Goal: Task Accomplishment & Management: Manage account settings

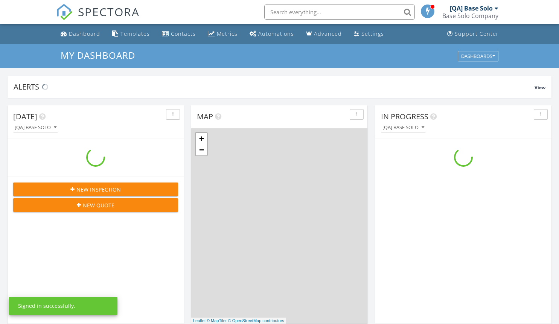
scroll to position [697, 571]
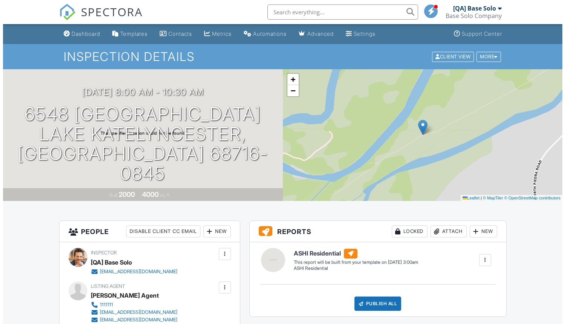
scroll to position [87, 0]
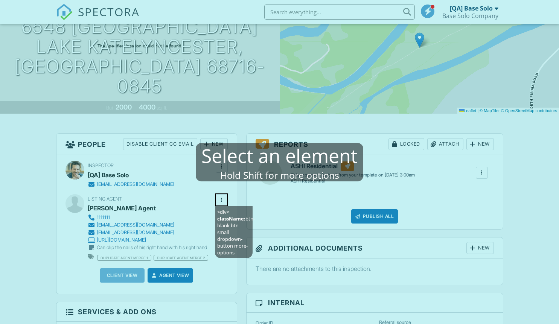
click at [226, 201] on mablhighlight "<div> className: btn-blank btn-small dropdown-button more-options" at bounding box center [221, 199] width 13 height 13
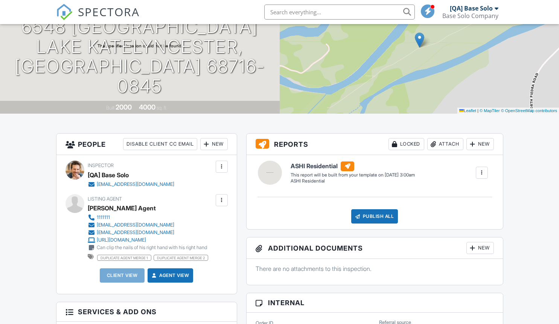
click at [221, 200] on div at bounding box center [222, 200] width 8 height 8
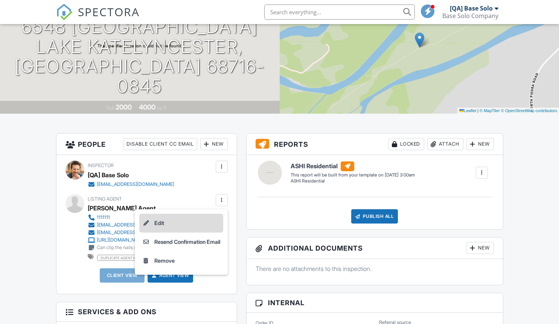
click at [178, 223] on li "Edit" at bounding box center [181, 223] width 84 height 19
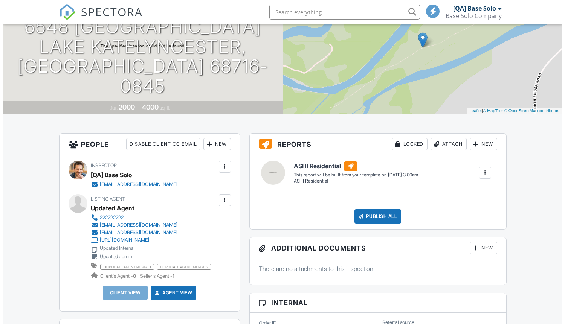
scroll to position [87, 0]
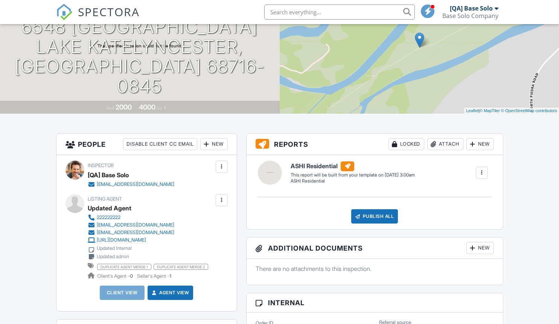
click at [221, 200] on div at bounding box center [222, 200] width 8 height 8
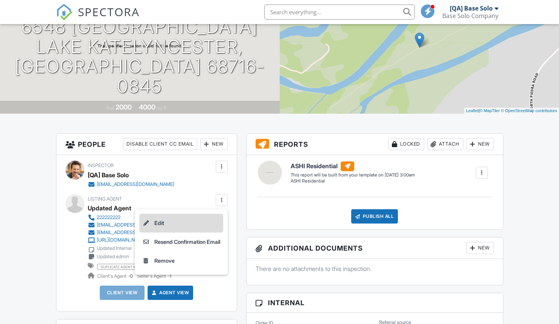
click at [178, 223] on li "Edit" at bounding box center [181, 223] width 84 height 19
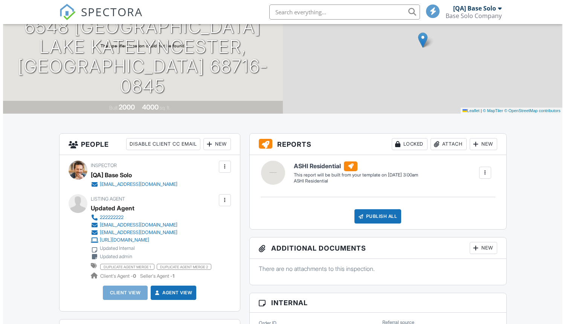
scroll to position [87, 0]
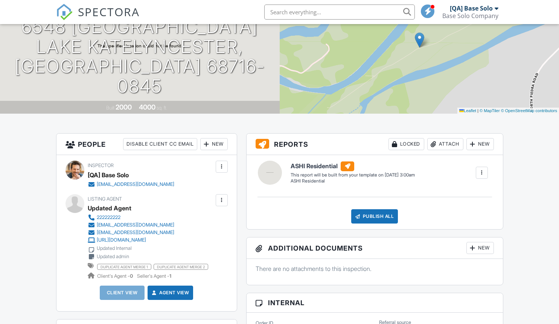
click at [221, 200] on div at bounding box center [222, 200] width 8 height 8
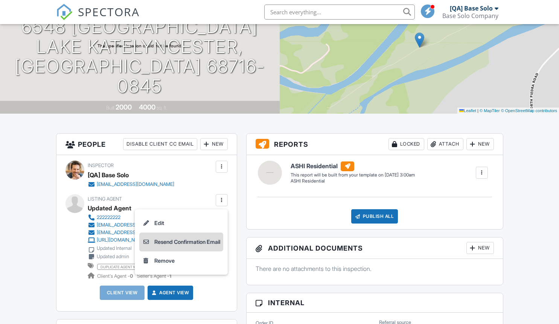
click at [178, 242] on li "Resend Confirmation Email" at bounding box center [181, 242] width 84 height 19
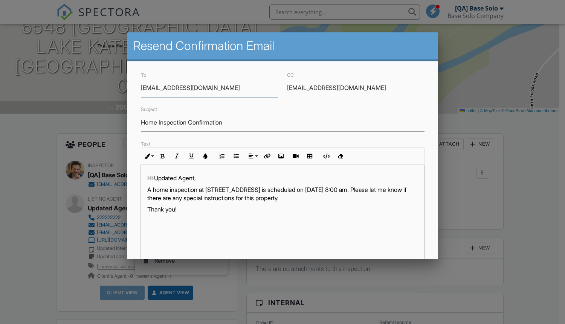
click at [351, 88] on input "[EMAIL_ADDRESS][DOMAIN_NAME]" at bounding box center [355, 88] width 137 height 18
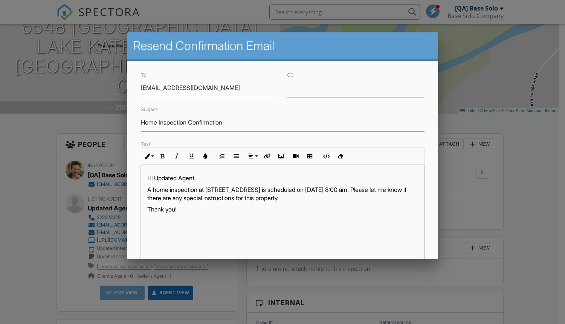
click at [279, 122] on input "Home Inspection Confirmation" at bounding box center [282, 122] width 283 height 18
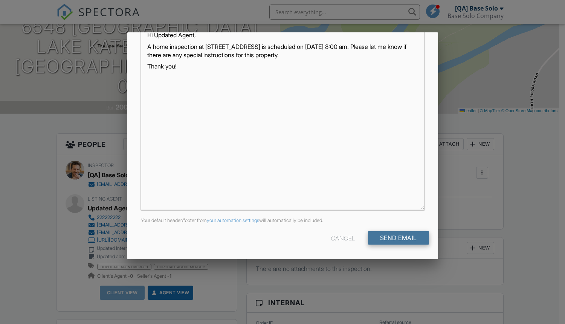
click at [392, 238] on input "Send Email" at bounding box center [398, 238] width 61 height 14
type input "Resend Confirmation Listing Agent"
click at [392, 238] on input "Send Email" at bounding box center [398, 238] width 61 height 14
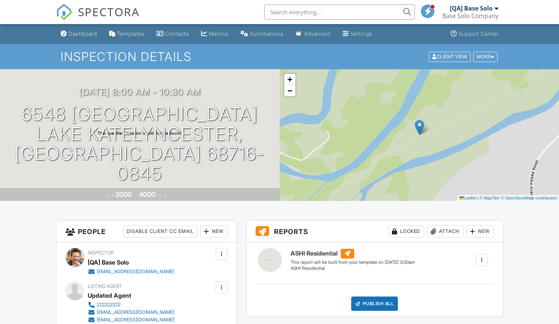
click at [221, 287] on div at bounding box center [222, 288] width 8 height 8
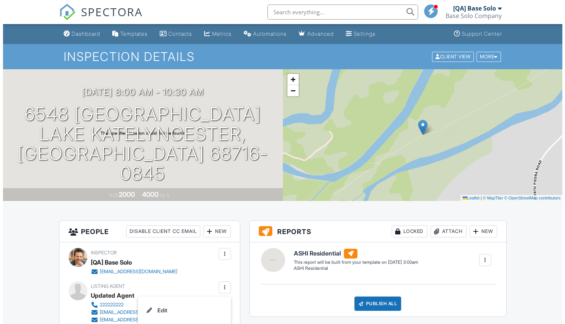
scroll to position [186, 0]
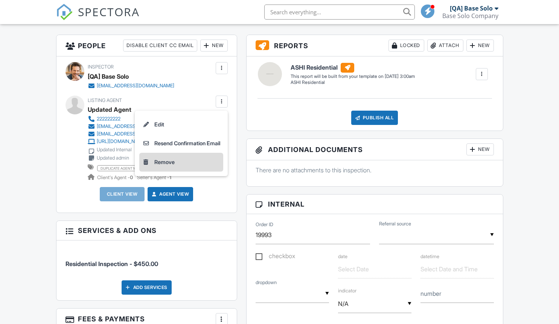
click at [178, 162] on li "Remove" at bounding box center [181, 162] width 84 height 19
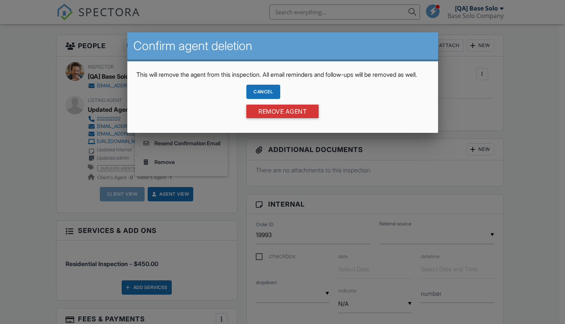
click at [262, 99] on div "Cancel" at bounding box center [263, 92] width 34 height 14
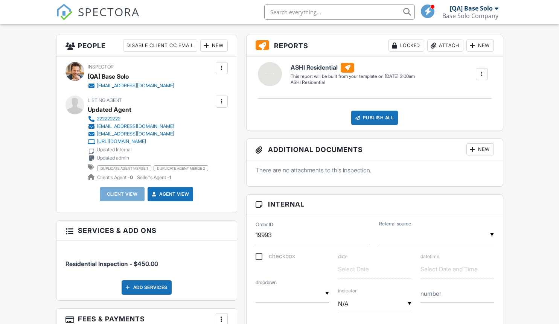
click at [221, 101] on div at bounding box center [222, 102] width 8 height 8
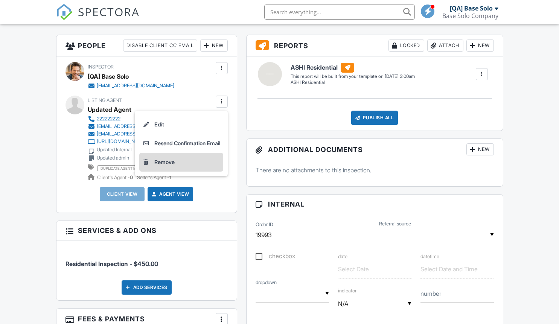
click at [178, 162] on li "Remove" at bounding box center [181, 162] width 84 height 19
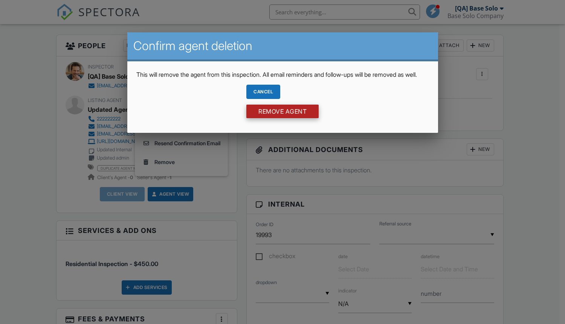
click at [282, 118] on input "Remove Agent" at bounding box center [282, 112] width 72 height 14
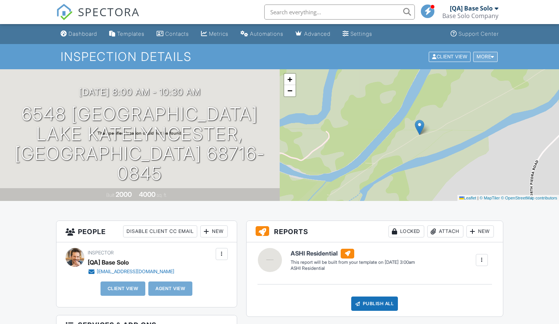
click at [484, 56] on div "More" at bounding box center [485, 57] width 24 height 10
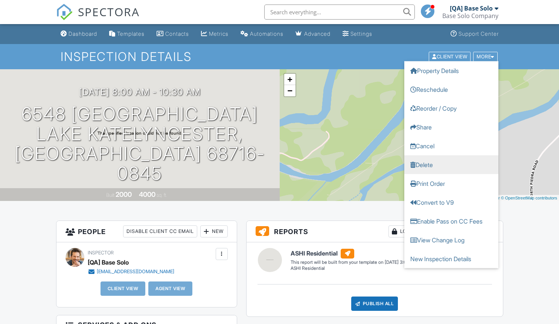
click at [451, 164] on link "Delete" at bounding box center [451, 164] width 94 height 19
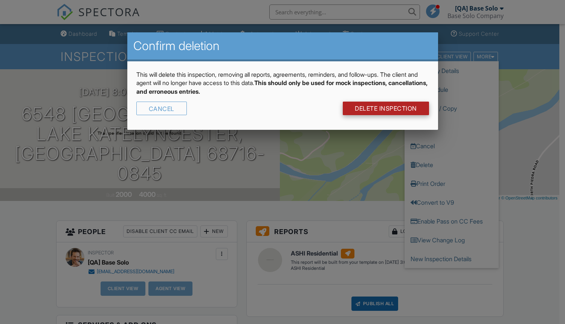
click at [385, 108] on link "DELETE Inspection" at bounding box center [385, 109] width 86 height 14
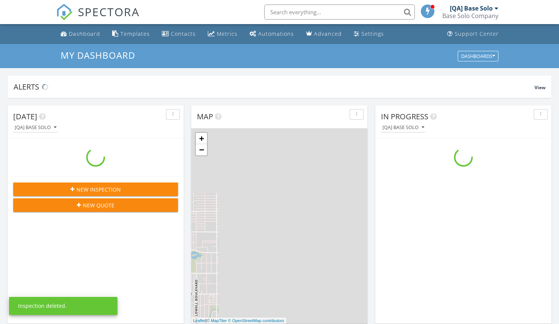
scroll to position [697, 571]
